Goal: Information Seeking & Learning: Learn about a topic

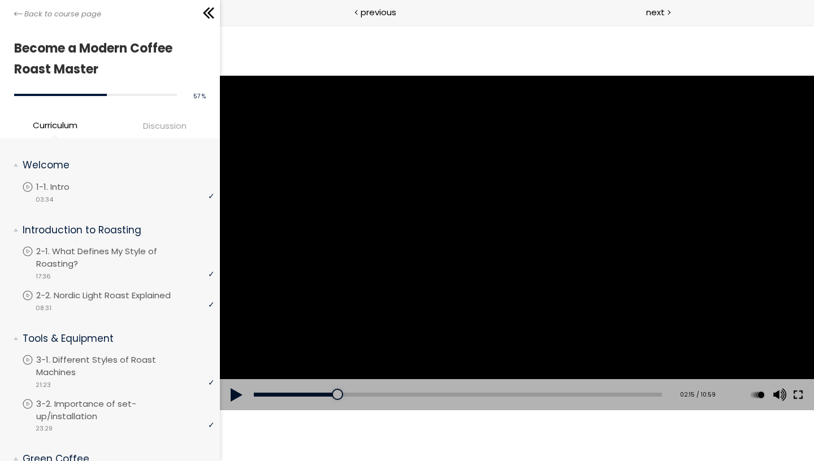
click at [800, 396] on button at bounding box center [797, 395] width 20 height 32
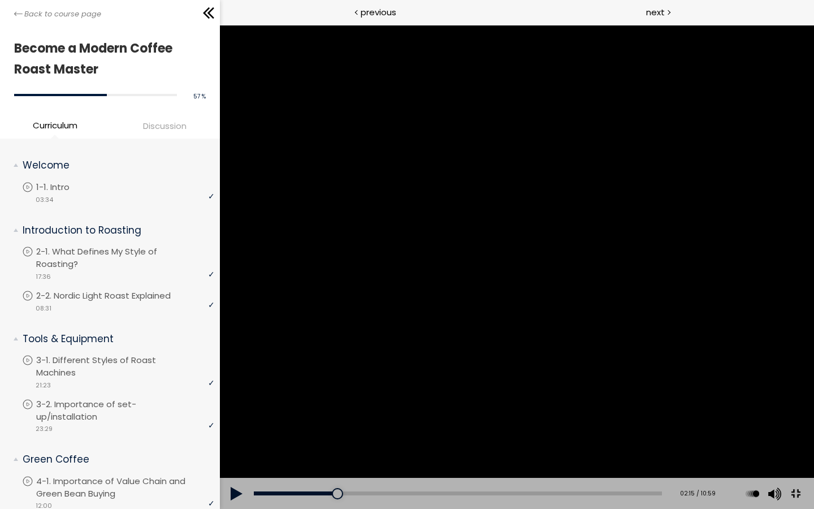
click at [782, 461] on button at bounding box center [794, 493] width 25 height 25
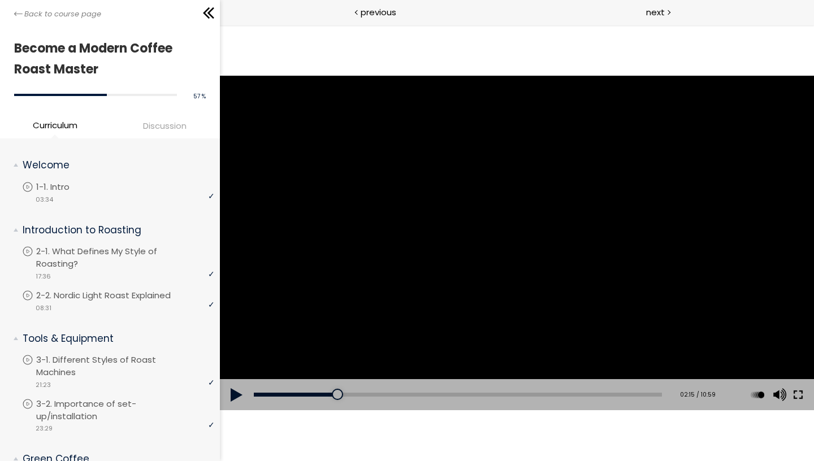
click at [801, 393] on button at bounding box center [797, 395] width 20 height 32
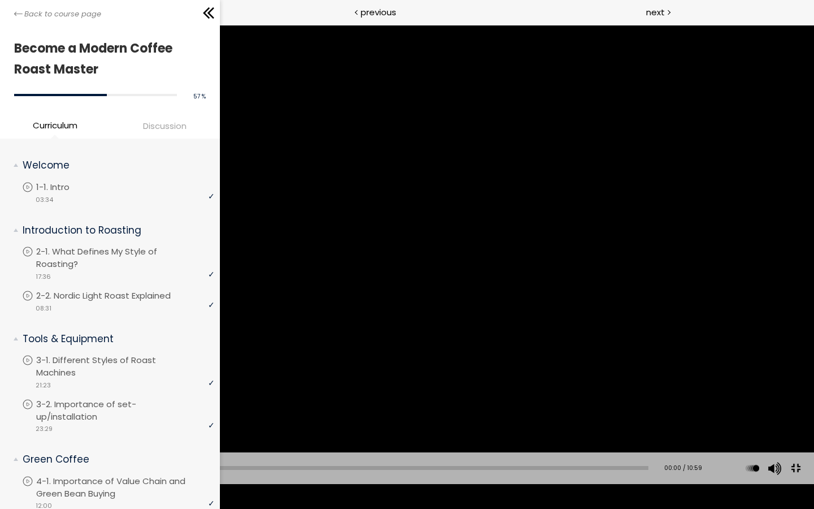
drag, startPoint x: 162, startPoint y: 496, endPoint x: 22, endPoint y: 506, distance: 140.6
click at [22, 461] on div "Add chapter 00:00 00:00 / 10:59 Subtitles None Auto x 2 x 1.5 x 1.25 x 1 x 0.75…" at bounding box center [407, 468] width 814 height 32
click at [9, 461] on button at bounding box center [17, 468] width 34 height 32
click at [417, 183] on div at bounding box center [407, 254] width 814 height 458
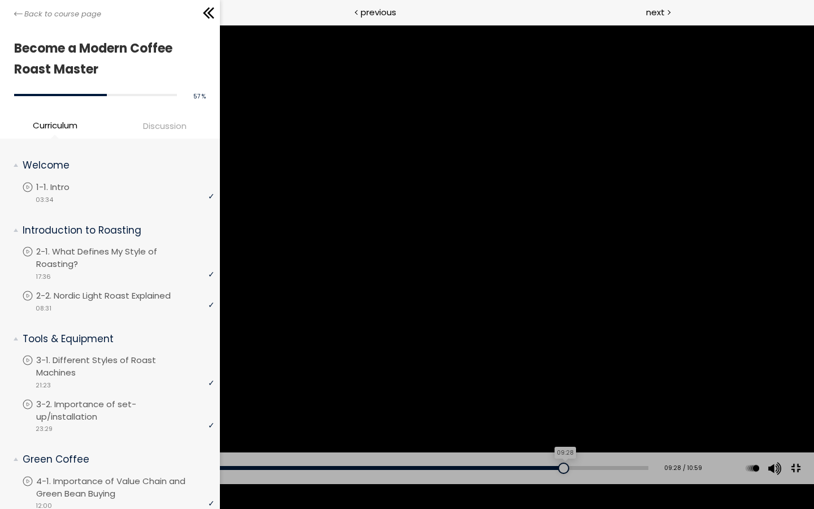
click at [567, 461] on div "09:28" at bounding box center [341, 468] width 614 height 4
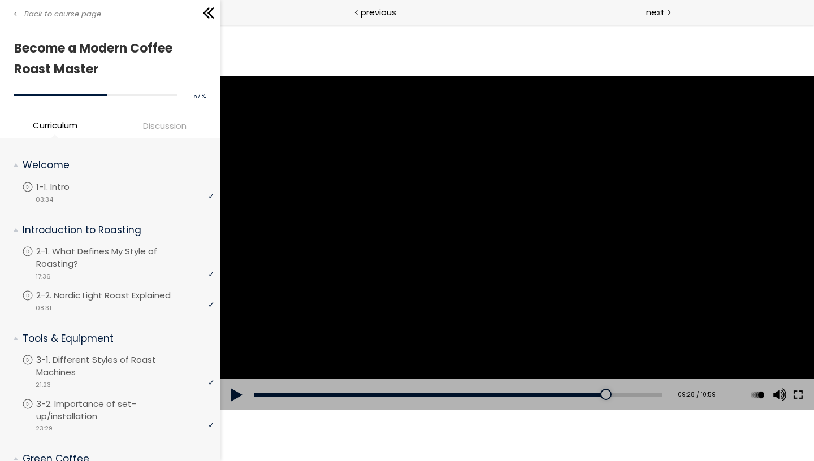
click at [801, 402] on button at bounding box center [797, 395] width 20 height 32
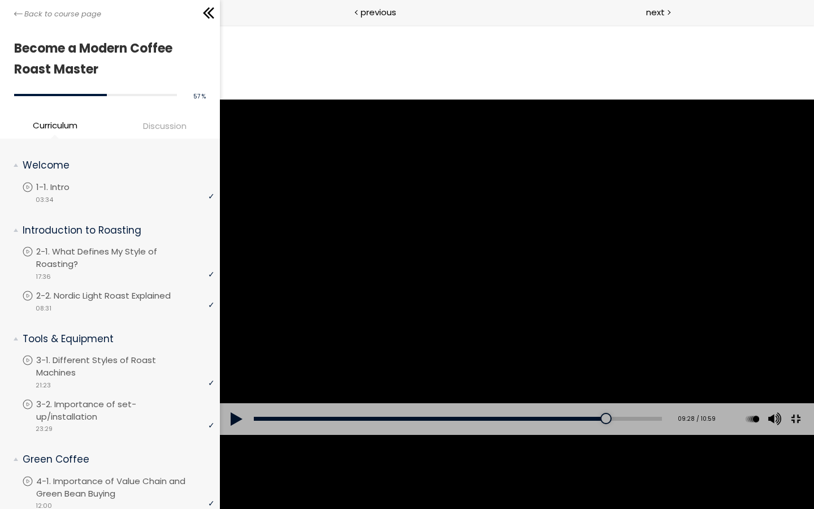
click at [782, 406] on button at bounding box center [794, 418] width 25 height 25
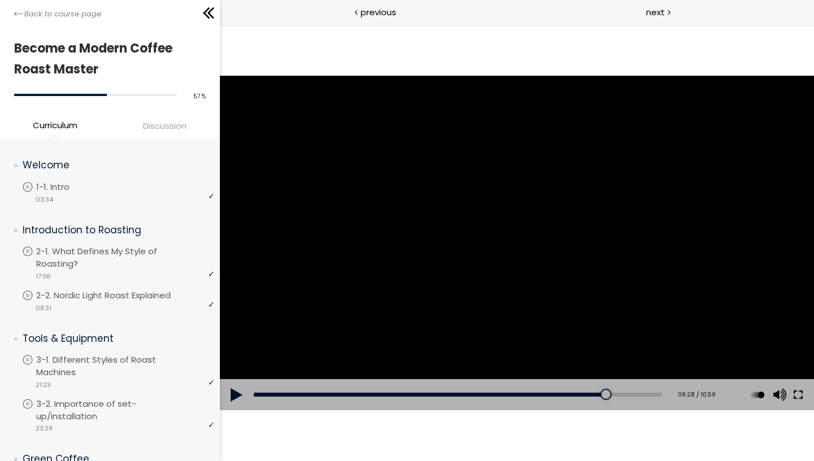
click at [801, 402] on button at bounding box center [797, 395] width 20 height 32
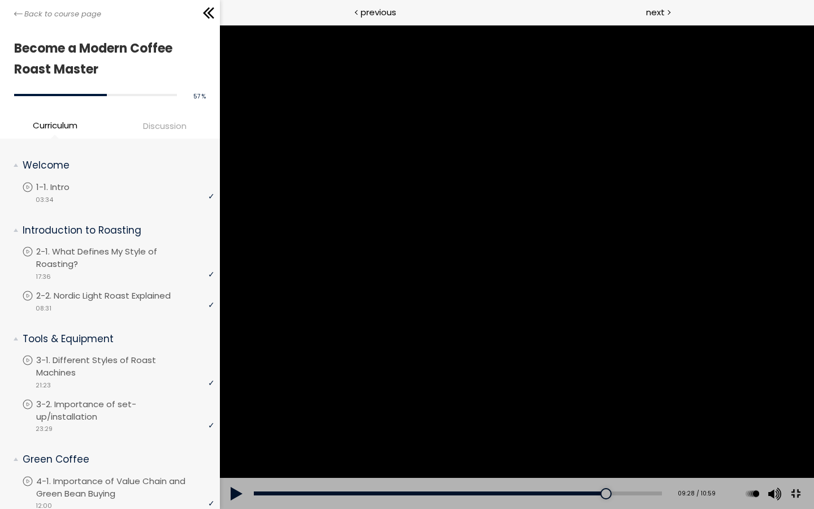
click at [229, 461] on button at bounding box center [236, 494] width 34 height 32
click at [229, 461] on div "The video is loading... Click for sound @keyframes VOLUME_SMALL_WAVE_FLASH { 0%…" at bounding box center [516, 267] width 594 height 484
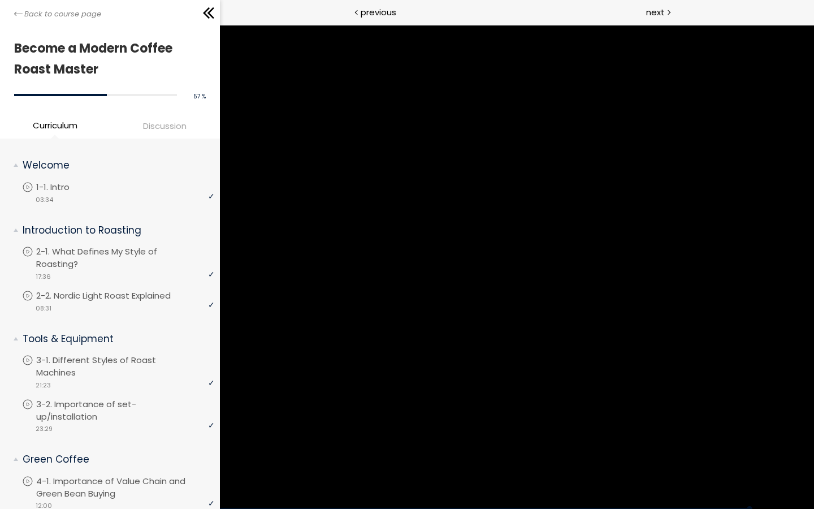
click at [222, 461] on div at bounding box center [516, 267] width 594 height 484
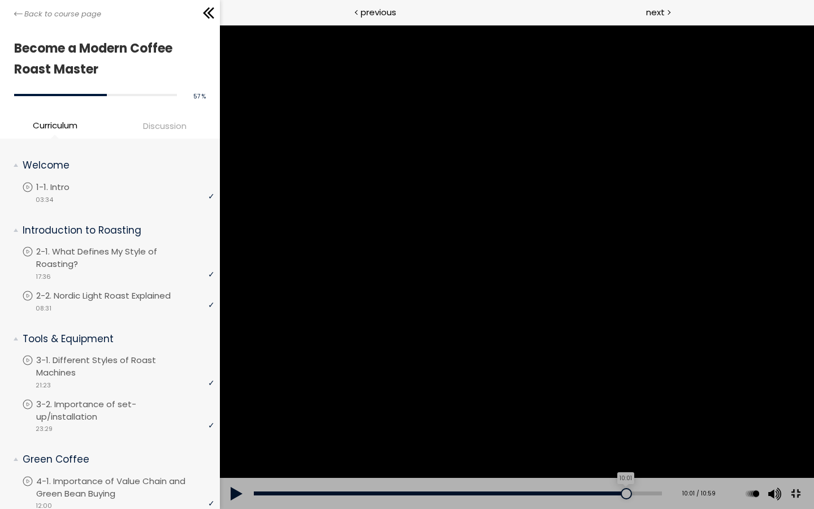
click at [661, 461] on div "10:01" at bounding box center [457, 493] width 408 height 4
drag, startPoint x: 823, startPoint y: 518, endPoint x: 807, endPoint y: 516, distance: 17.0
click at [624, 461] on div at bounding box center [618, 493] width 11 height 11
drag, startPoint x: 807, startPoint y: 516, endPoint x: 771, endPoint y: 514, distance: 35.6
click at [601, 461] on div at bounding box center [594, 493] width 11 height 11
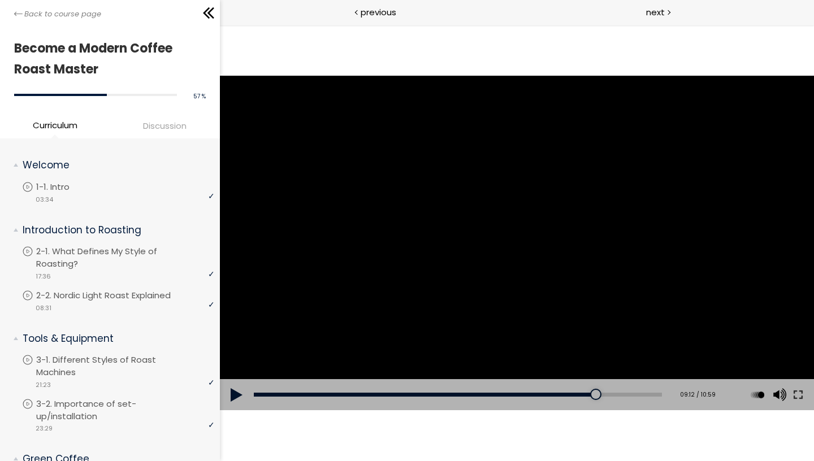
click at [235, 384] on button at bounding box center [236, 395] width 34 height 32
click at [593, 306] on div at bounding box center [516, 243] width 594 height 334
drag, startPoint x: 650, startPoint y: 396, endPoint x: 595, endPoint y: 394, distance: 55.4
click at [595, 394] on div at bounding box center [591, 394] width 11 height 11
drag, startPoint x: 598, startPoint y: 394, endPoint x: 631, endPoint y: 396, distance: 32.8
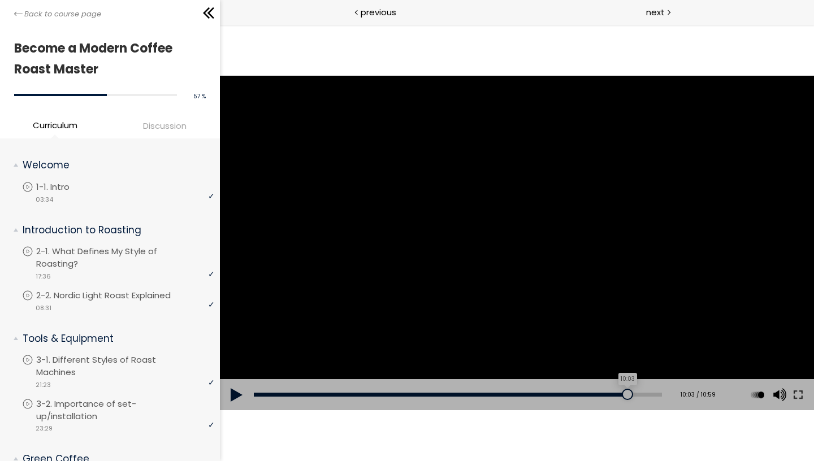
click at [631, 396] on div at bounding box center [626, 394] width 11 height 11
drag, startPoint x: 631, startPoint y: 393, endPoint x: 611, endPoint y: 389, distance: 20.3
click at [611, 389] on div at bounding box center [606, 394] width 11 height 11
drag, startPoint x: 613, startPoint y: 398, endPoint x: 633, endPoint y: 398, distance: 20.3
click at [633, 398] on div at bounding box center [628, 394] width 11 height 11
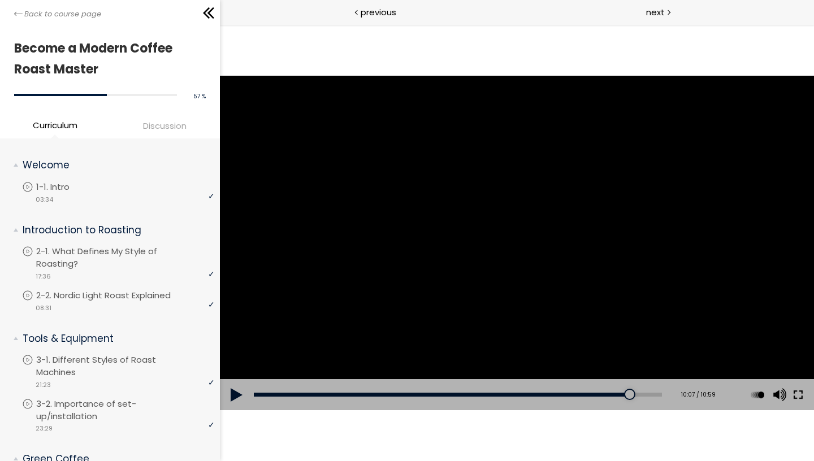
click at [802, 393] on button at bounding box center [797, 395] width 20 height 32
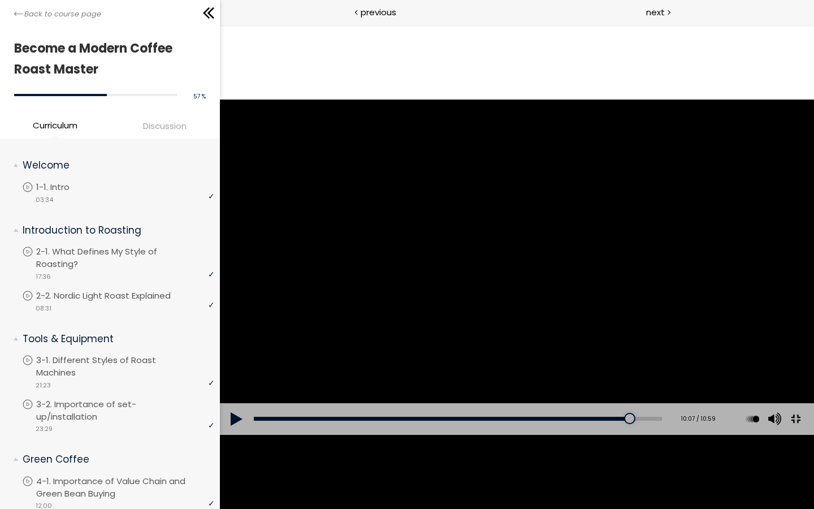
click at [782, 406] on button at bounding box center [794, 418] width 25 height 25
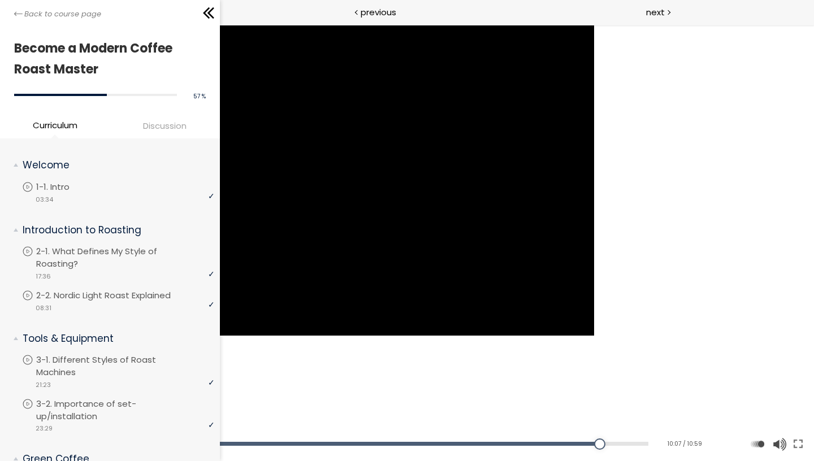
click at [788, 428] on button at bounding box center [798, 444] width 20 height 32
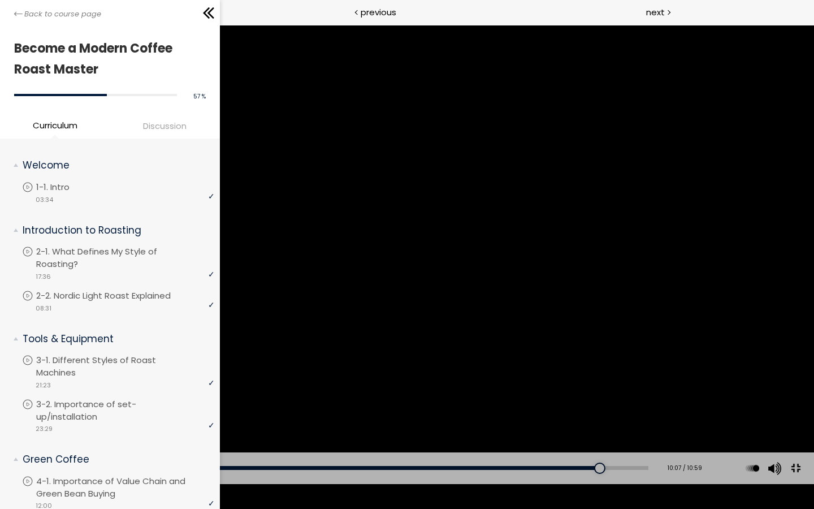
click at [480, 352] on div at bounding box center [407, 254] width 814 height 458
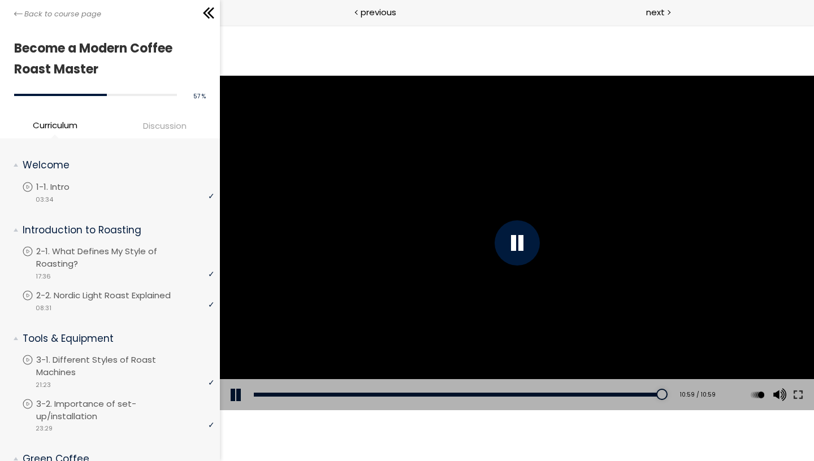
click at [177, 121] on span "Discussion" at bounding box center [165, 125] width 44 height 13
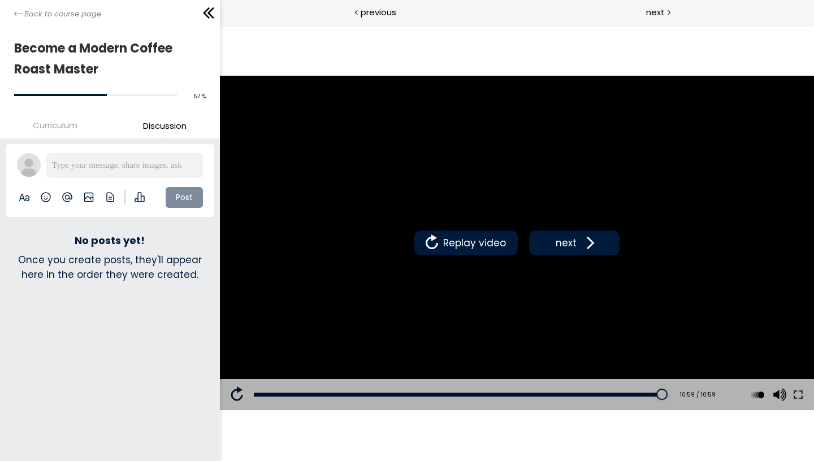
click at [135, 167] on p at bounding box center [124, 165] width 145 height 13
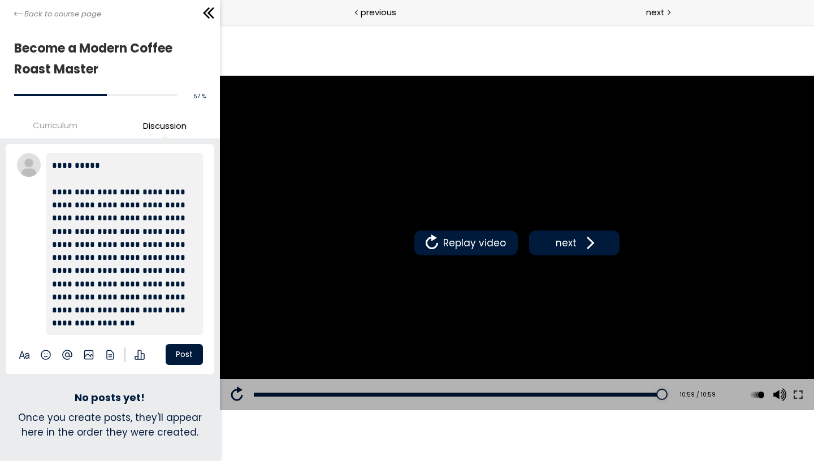
click at [186, 350] on button "Post" at bounding box center [184, 354] width 37 height 21
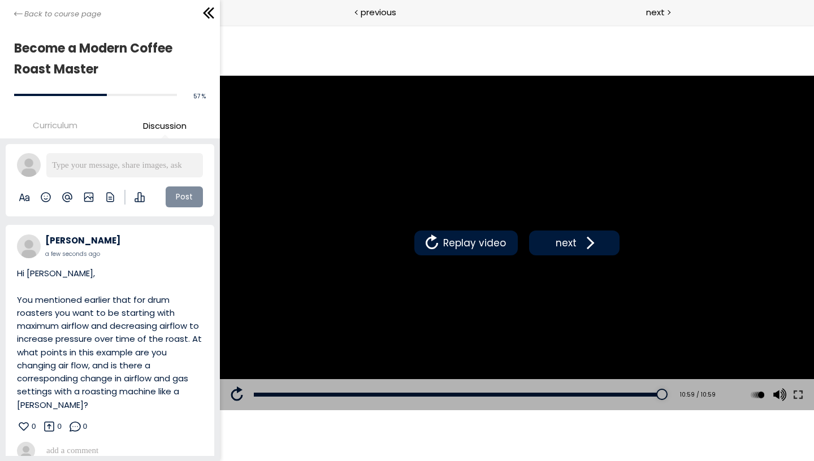
click at [60, 124] on span "Curriculum" at bounding box center [55, 125] width 45 height 13
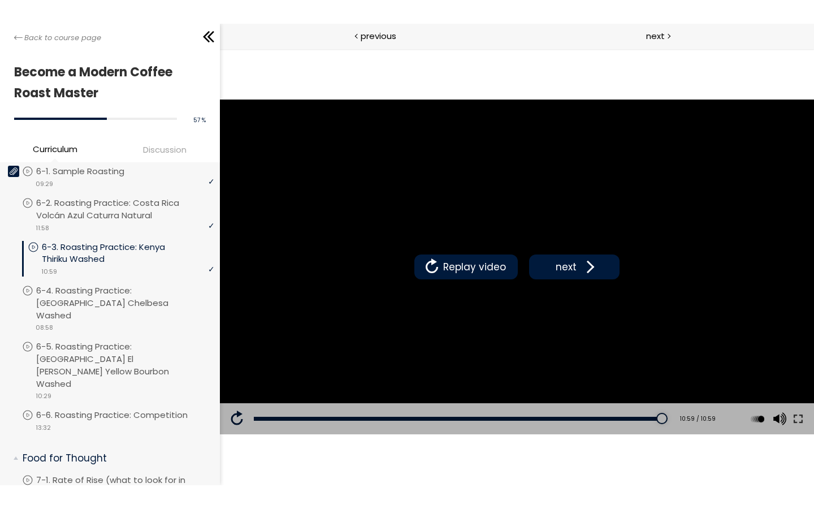
scroll to position [633, 0]
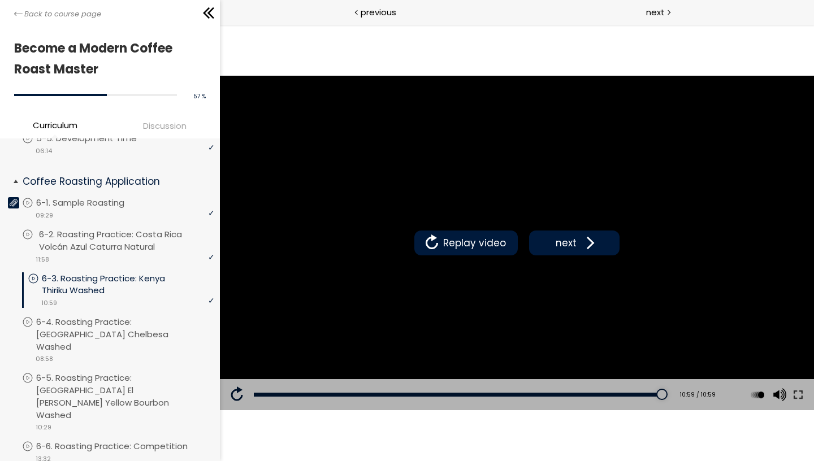
click at [124, 237] on p "6-2. Roasting Practice: Costa Rica Volcán Azul Caturra Natural" at bounding box center [128, 240] width 178 height 25
click at [90, 280] on p "6-3. Roasting Practice: Kenya Thiriku Washed" at bounding box center [128, 284] width 178 height 25
click at [113, 237] on p "6-2. Roasting Practice: Costa Rica Volcán Azul Caturra Natural" at bounding box center [128, 240] width 178 height 25
